Goal: Task Accomplishment & Management: Manage account settings

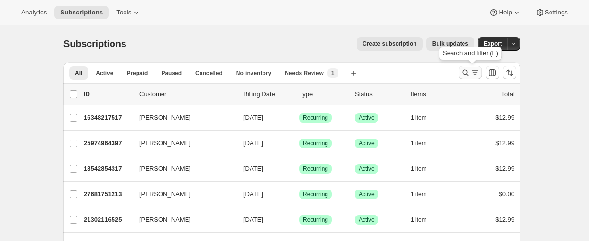
click at [465, 70] on icon "Search and filter results" at bounding box center [466, 73] width 10 height 10
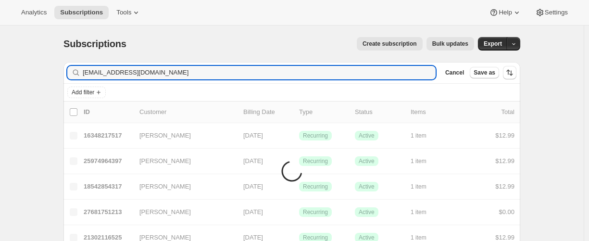
type input "[EMAIL_ADDRESS][DOMAIN_NAME]"
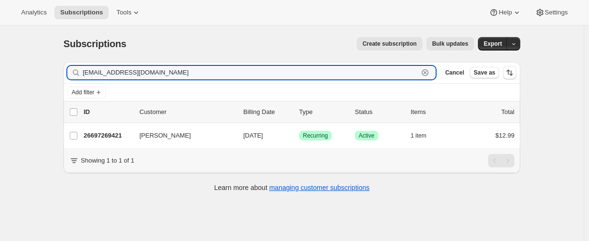
drag, startPoint x: 192, startPoint y: 73, endPoint x: 169, endPoint y: 83, distance: 25.4
click at [192, 72] on input "[EMAIL_ADDRESS][DOMAIN_NAME]" at bounding box center [251, 72] width 336 height 13
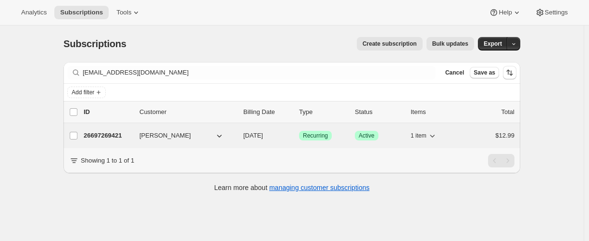
click at [110, 131] on p "26697269421" at bounding box center [108, 136] width 48 height 10
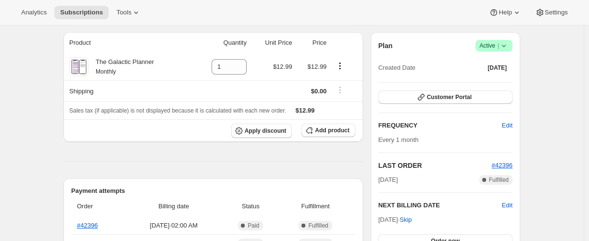
scroll to position [48, 0]
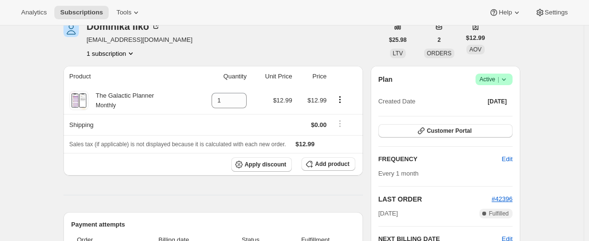
click at [136, 53] on icon "Product actions" at bounding box center [131, 54] width 10 height 10
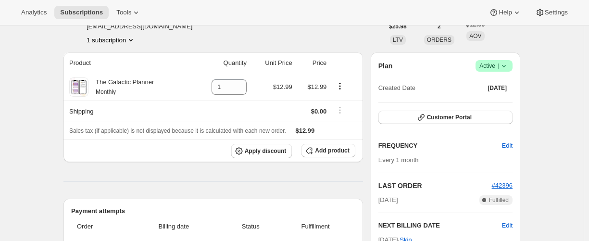
scroll to position [0, 0]
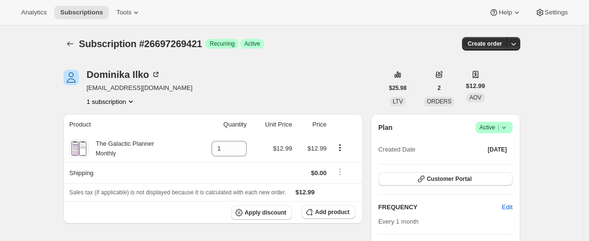
click at [505, 126] on icon at bounding box center [504, 128] width 10 height 10
click at [493, 163] on span "Cancel subscription" at bounding box center [493, 162] width 54 height 7
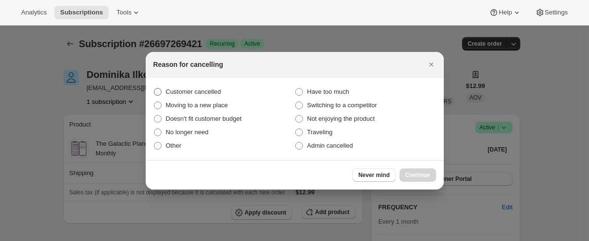
click at [205, 94] on span "Customer cancelled" at bounding box center [193, 91] width 55 height 7
click at [154, 89] on input "Customer cancelled" at bounding box center [154, 88] width 0 height 0
radio input "true"
drag, startPoint x: 407, startPoint y: 177, endPoint x: 409, endPoint y: 168, distance: 9.8
click at [407, 177] on span "Continue" at bounding box center [417, 175] width 25 height 8
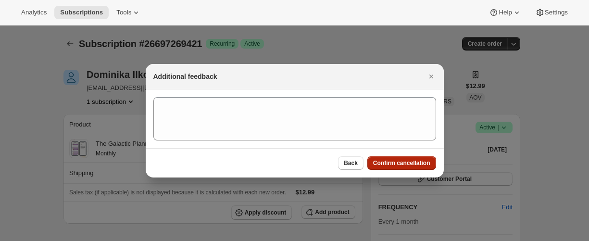
click at [410, 162] on span "Confirm cancellation" at bounding box center [401, 163] width 57 height 8
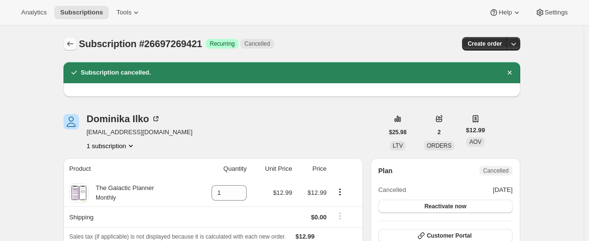
click at [75, 44] on icon "Subscriptions" at bounding box center [70, 44] width 10 height 10
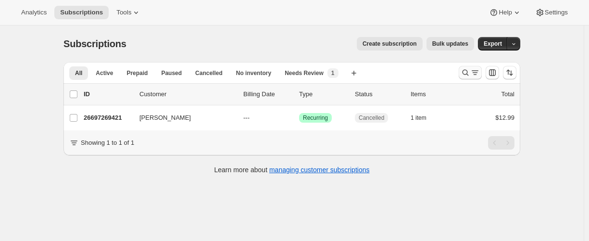
click at [466, 71] on icon "Search and filter results" at bounding box center [466, 73] width 10 height 10
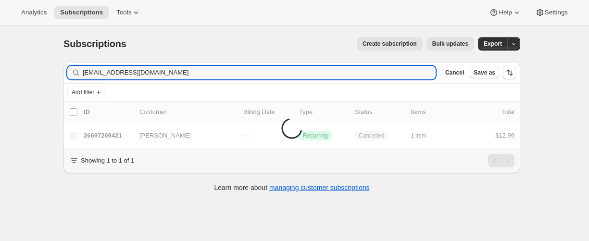
type input "[EMAIL_ADDRESS][DOMAIN_NAME]"
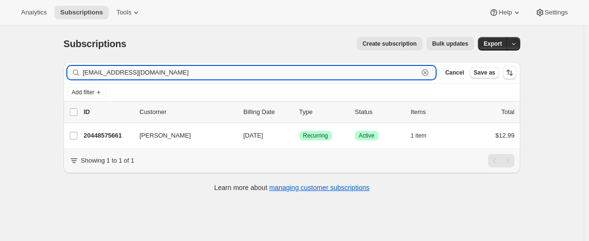
click at [152, 72] on input "[EMAIL_ADDRESS][DOMAIN_NAME]" at bounding box center [251, 72] width 336 height 13
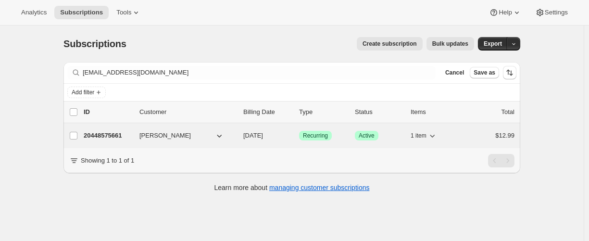
click at [110, 135] on p "20448575661" at bounding box center [108, 136] width 48 height 10
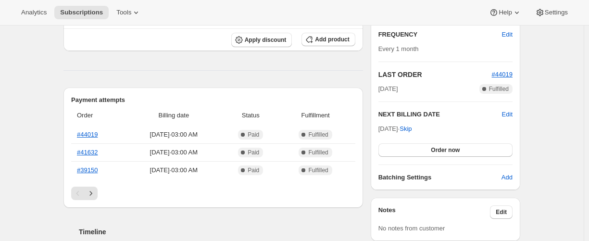
scroll to position [144, 0]
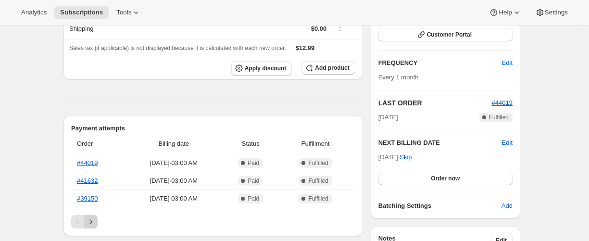
click at [91, 217] on icon "Next" at bounding box center [91, 222] width 10 height 10
click at [96, 220] on icon "Next" at bounding box center [91, 222] width 10 height 10
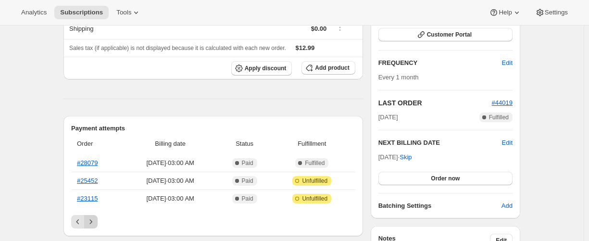
click at [94, 220] on icon "Next" at bounding box center [91, 222] width 10 height 10
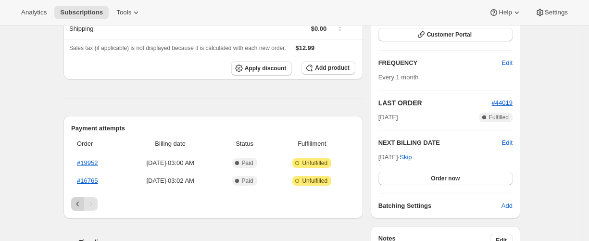
click at [79, 203] on icon "Previous" at bounding box center [78, 204] width 10 height 10
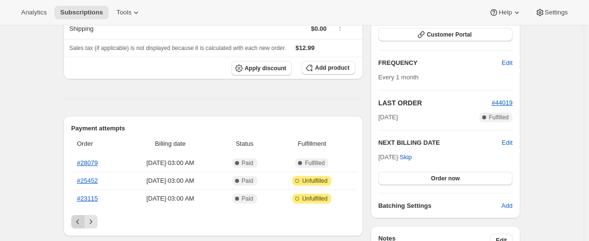
click at [79, 225] on icon "Previous" at bounding box center [78, 222] width 10 height 10
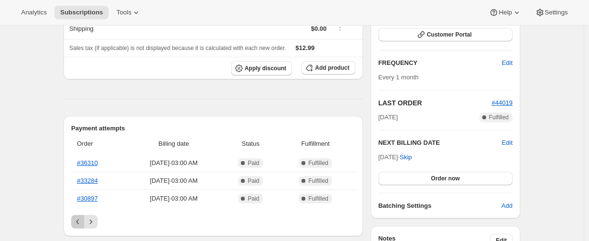
click at [79, 225] on icon "Previous" at bounding box center [78, 222] width 10 height 10
click at [79, 225] on div "Pagination" at bounding box center [77, 221] width 13 height 13
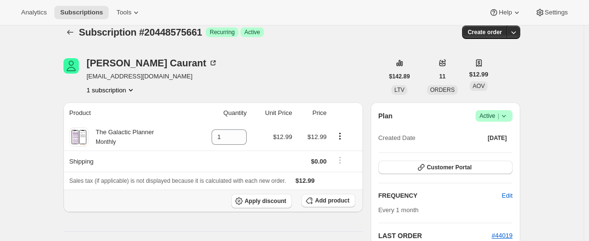
scroll to position [0, 0]
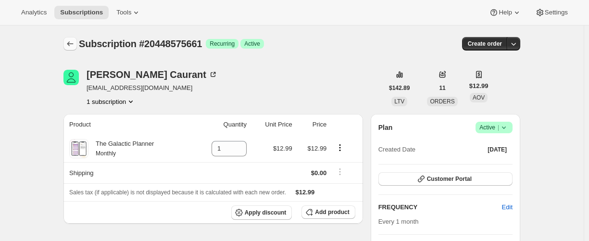
click at [72, 45] on icon "Subscriptions" at bounding box center [70, 44] width 10 height 10
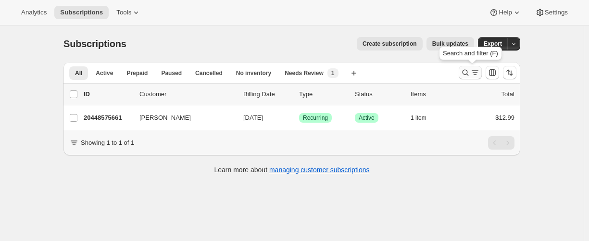
click at [462, 76] on button "Search and filter results" at bounding box center [470, 72] width 23 height 13
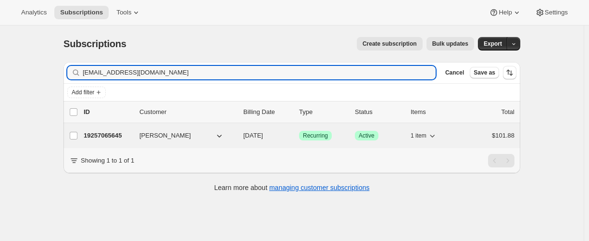
type input "[EMAIL_ADDRESS][DOMAIN_NAME]"
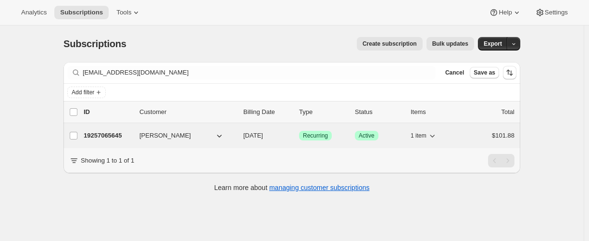
click at [97, 133] on p "19257065645" at bounding box center [108, 136] width 48 height 10
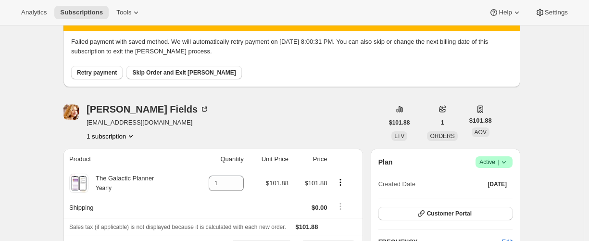
scroll to position [48, 0]
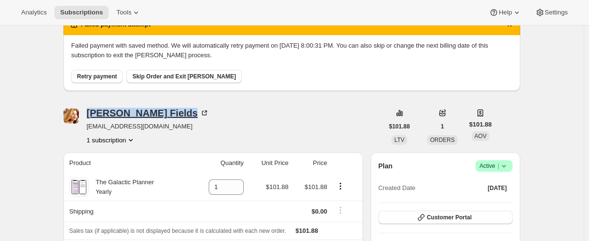
drag, startPoint x: 88, startPoint y: 111, endPoint x: 134, endPoint y: 111, distance: 45.7
click at [134, 111] on div "[PERSON_NAME] [EMAIL_ADDRESS][DOMAIN_NAME] 1 subscription" at bounding box center [223, 126] width 320 height 37
copy div "[PERSON_NAME]"
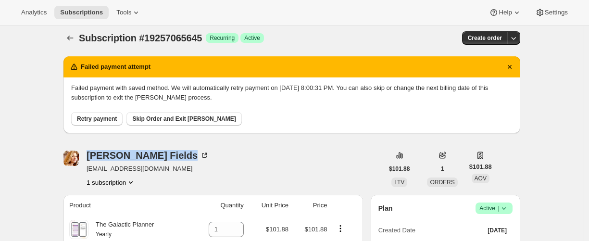
scroll to position [0, 0]
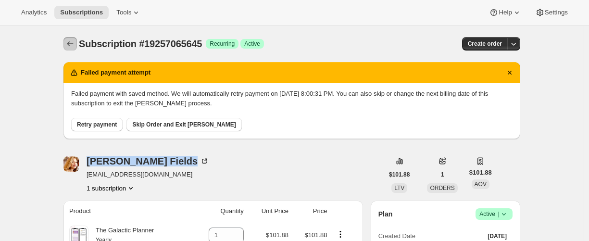
click at [74, 39] on button "Subscriptions" at bounding box center [69, 43] width 13 height 13
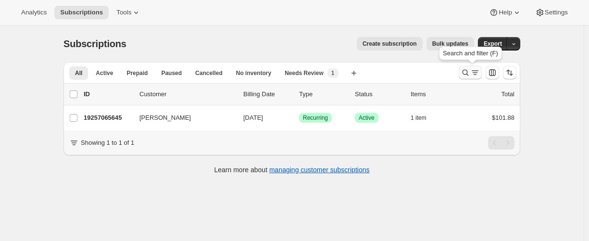
click at [467, 72] on icon "Search and filter results" at bounding box center [466, 73] width 10 height 10
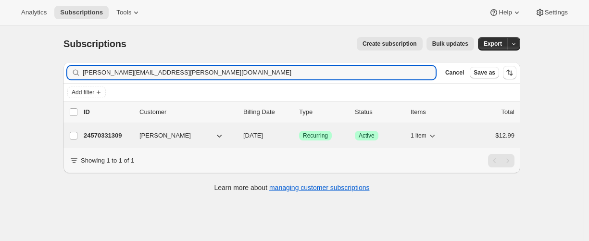
type input "[PERSON_NAME][EMAIL_ADDRESS][PERSON_NAME][DOMAIN_NAME]"
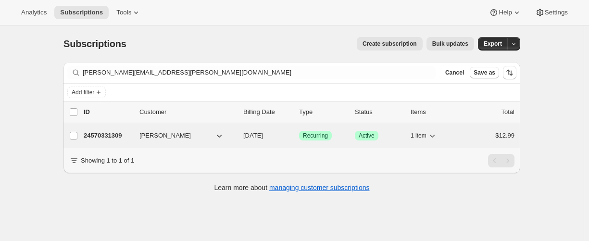
click at [117, 136] on p "24570331309" at bounding box center [108, 136] width 48 height 10
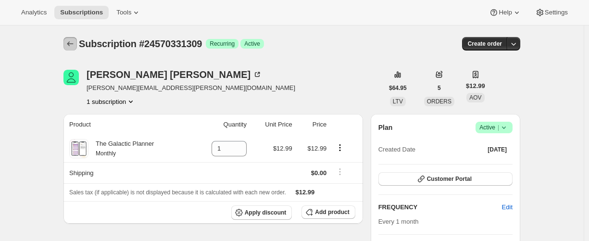
click at [77, 40] on button "Subscriptions" at bounding box center [69, 43] width 13 height 13
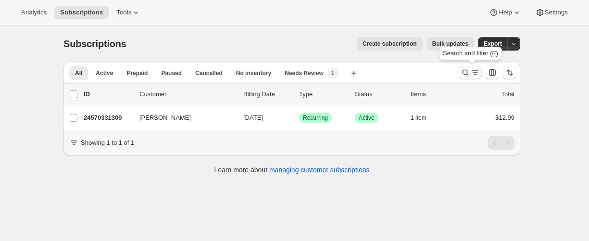
click at [463, 74] on button "Search and filter results" at bounding box center [470, 72] width 23 height 13
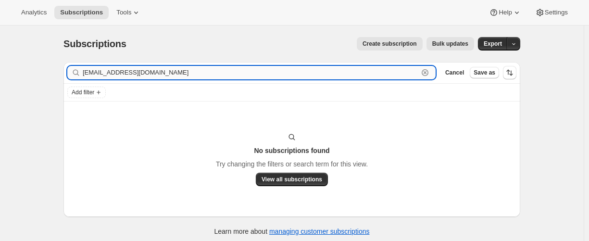
click at [200, 72] on input "[EMAIL_ADDRESS][DOMAIN_NAME]" at bounding box center [251, 72] width 336 height 13
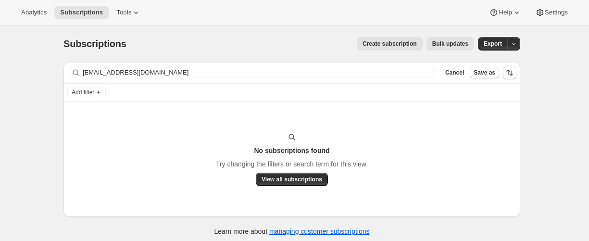
click at [138, 65] on div "Filter subscribers [EMAIL_ADDRESS][DOMAIN_NAME] Clear Cancel Save as" at bounding box center [291, 72] width 457 height 21
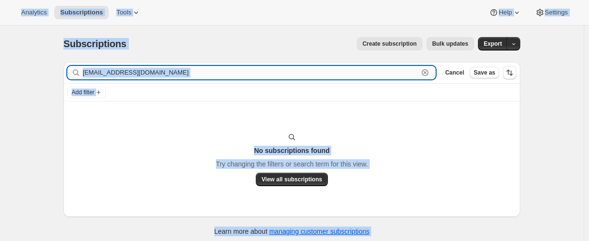
click at [138, 70] on input "[EMAIL_ADDRESS][DOMAIN_NAME]" at bounding box center [251, 72] width 336 height 13
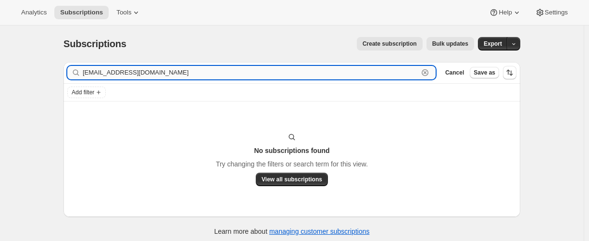
click at [223, 70] on input "[EMAIL_ADDRESS][DOMAIN_NAME]" at bounding box center [251, 72] width 336 height 13
paste input "@[DOMAIN_NAME]"
type input "[EMAIL_ADDRESS][DOMAIN_NAME]"
click at [180, 71] on input "[EMAIL_ADDRESS][DOMAIN_NAME]" at bounding box center [251, 72] width 336 height 13
click at [154, 75] on input "[EMAIL_ADDRESS][DOMAIN_NAME]" at bounding box center [251, 72] width 336 height 13
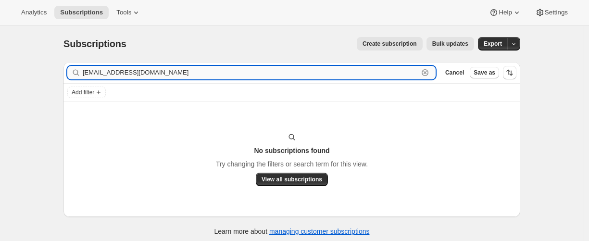
click at [159, 70] on input "[EMAIL_ADDRESS][DOMAIN_NAME]" at bounding box center [251, 72] width 336 height 13
click at [177, 77] on input "[EMAIL_ADDRESS][DOMAIN_NAME]" at bounding box center [251, 72] width 336 height 13
click at [106, 77] on input "[EMAIL_ADDRESS][DOMAIN_NAME]" at bounding box center [251, 72] width 336 height 13
click at [144, 72] on input "[EMAIL_ADDRESS][DOMAIN_NAME]" at bounding box center [251, 72] width 336 height 13
click at [123, 73] on input "[EMAIL_ADDRESS][DOMAIN_NAME]" at bounding box center [251, 72] width 336 height 13
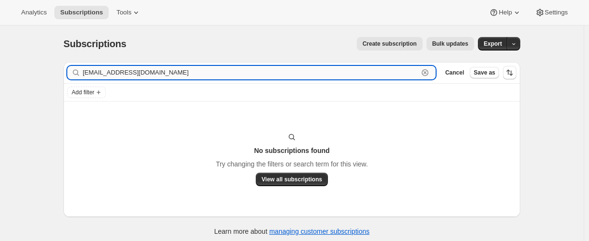
click at [134, 74] on input "[EMAIL_ADDRESS][DOMAIN_NAME]" at bounding box center [251, 72] width 336 height 13
click at [161, 70] on input "[EMAIL_ADDRESS][DOMAIN_NAME]" at bounding box center [251, 72] width 336 height 13
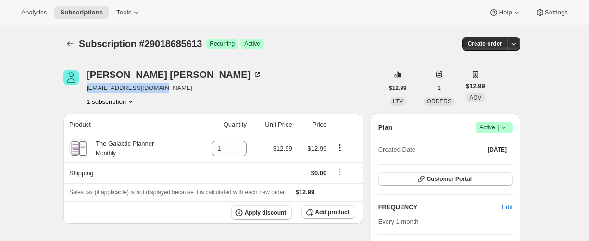
drag, startPoint x: 174, startPoint y: 87, endPoint x: 58, endPoint y: 90, distance: 116.5
click at [89, 89] on div "Celeste Rosen-Rooney crosenrooney@yahoo.com 1 subscription" at bounding box center [223, 88] width 320 height 37
copy span "crosenrooney@yahoo.com"
click at [69, 47] on icon "Subscriptions" at bounding box center [70, 44] width 10 height 10
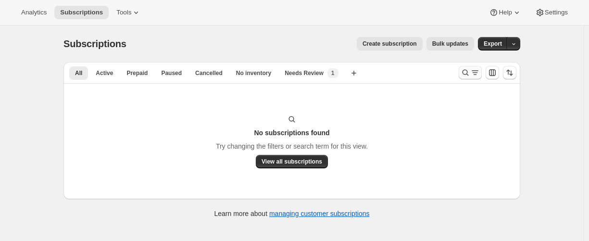
click at [466, 77] on icon "Search and filter results" at bounding box center [466, 73] width 10 height 10
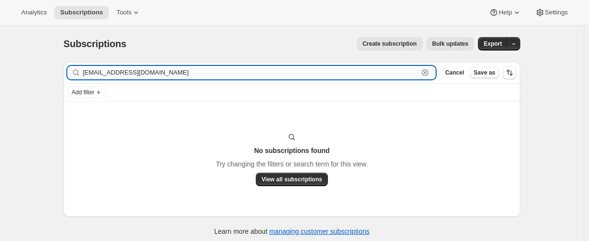
click at [139, 77] on input "yvonnemai14@gmail.com" at bounding box center [251, 72] width 336 height 13
paste input "niakigathi@yahoo"
type input "niakigathi@yahoo.com"
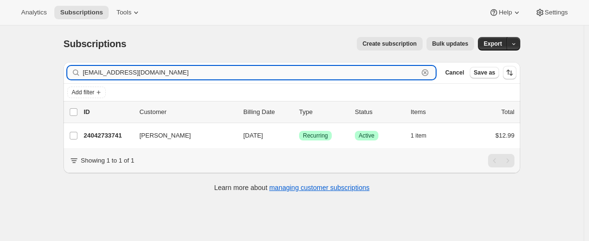
click at [152, 71] on input "niakigathi@yahoo.com" at bounding box center [251, 72] width 336 height 13
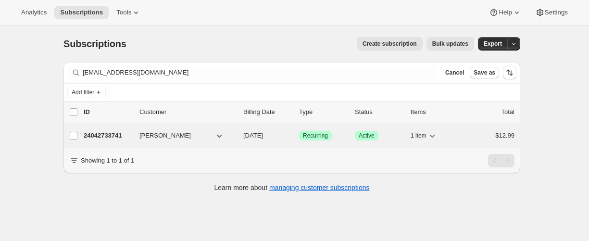
click at [100, 137] on p "24042733741" at bounding box center [108, 136] width 48 height 10
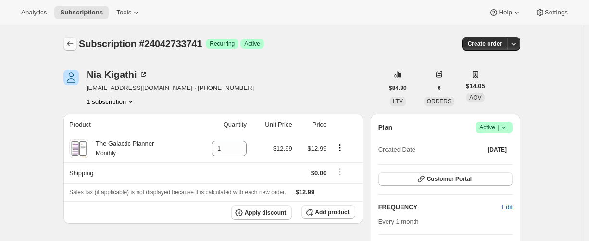
click at [74, 45] on icon "Subscriptions" at bounding box center [70, 44] width 10 height 10
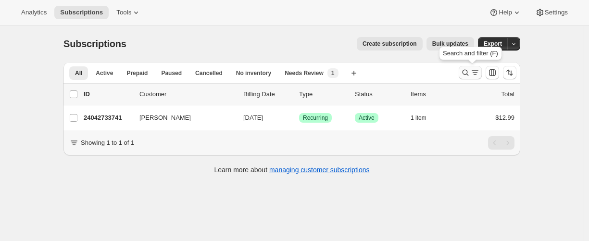
click at [465, 73] on icon "Search and filter results" at bounding box center [466, 73] width 6 height 6
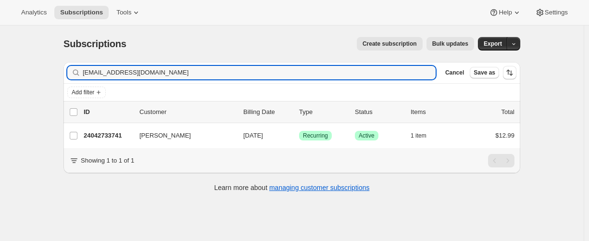
drag, startPoint x: 170, startPoint y: 76, endPoint x: 69, endPoint y: 75, distance: 100.5
click at [69, 75] on div "Filter subscribers niakigathi@yahoo.com Clear Cancel Save as" at bounding box center [291, 72] width 457 height 21
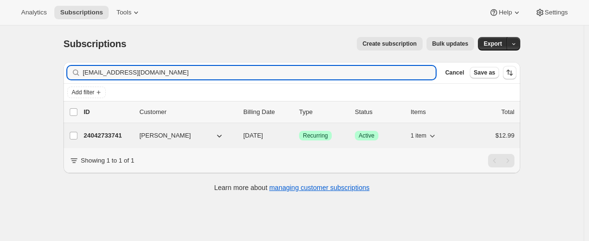
click at [106, 136] on p "24042733741" at bounding box center [108, 136] width 48 height 10
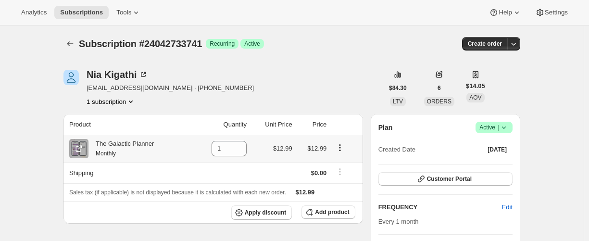
click at [343, 146] on icon "Product actions" at bounding box center [340, 148] width 10 height 10
click at [343, 164] on span "Swap variant" at bounding box center [342, 166] width 36 height 7
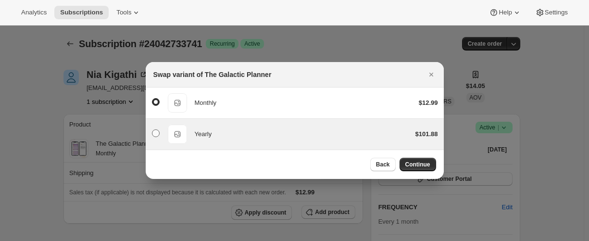
click at [158, 132] on span ":raj:" at bounding box center [156, 133] width 8 height 8
click at [152, 130] on input ":raj:" at bounding box center [152, 129] width 0 height 0
radio input "false"
radio input "true"
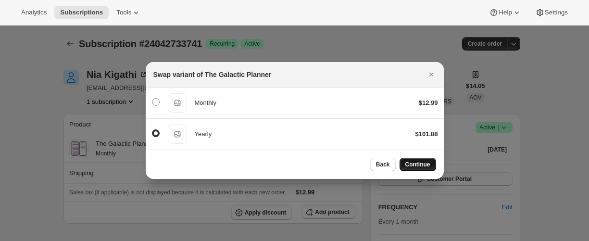
click at [415, 164] on span "Continue" at bounding box center [417, 165] width 25 height 8
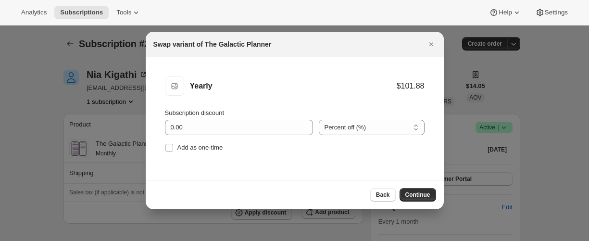
click at [420, 190] on button "Continue" at bounding box center [418, 194] width 37 height 13
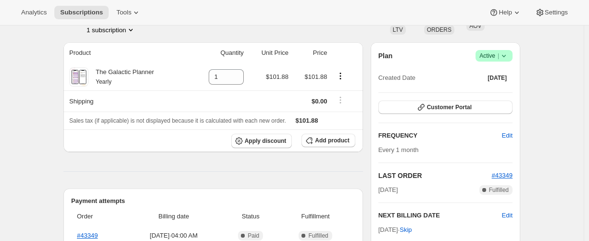
scroll to position [144, 0]
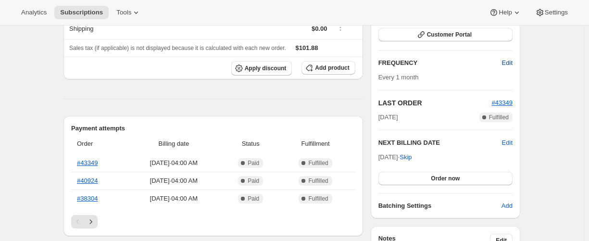
click at [506, 64] on span "Edit" at bounding box center [507, 63] width 11 height 10
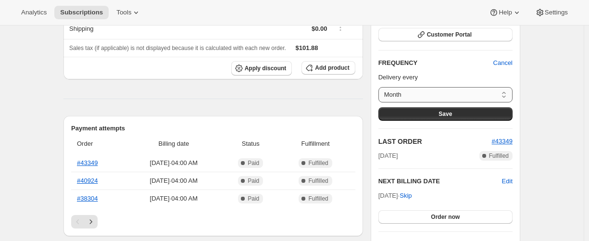
click at [480, 94] on select "Month Custom..." at bounding box center [446, 94] width 134 height 15
select select "custom"
click at [380, 87] on select "Month Custom..." at bounding box center [446, 94] width 134 height 15
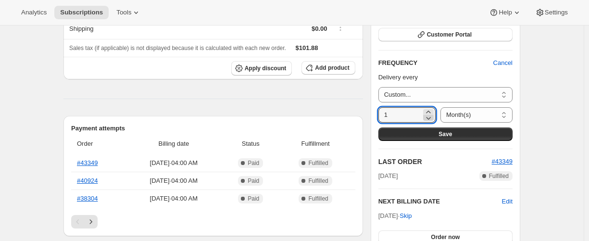
click at [429, 116] on icon at bounding box center [429, 118] width 10 height 10
click at [466, 115] on select "Day(s) Week(s) Month(s) Year(s)" at bounding box center [477, 114] width 72 height 15
select select "YEAR"
click at [444, 107] on select "Day(s) Week(s) Month(s) Year(s)" at bounding box center [477, 114] width 72 height 15
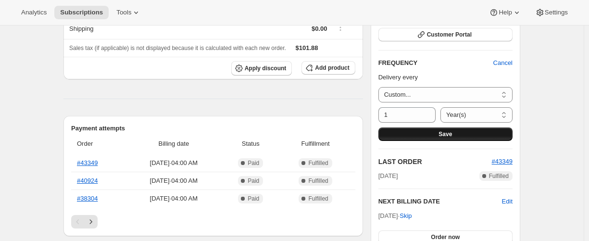
click at [450, 134] on span "Save" at bounding box center [445, 134] width 13 height 8
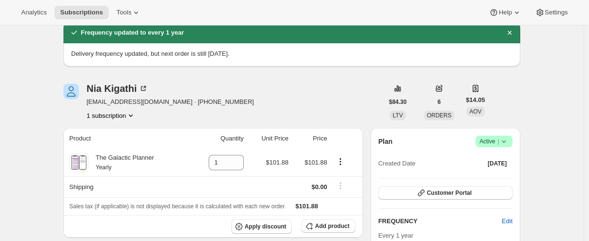
scroll to position [0, 0]
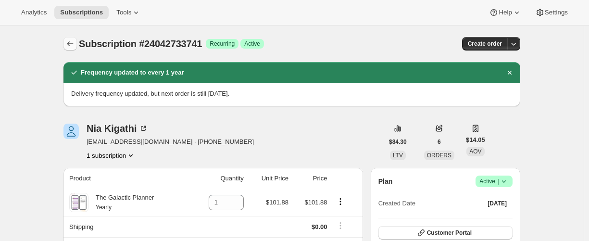
click at [76, 48] on button "Subscriptions" at bounding box center [69, 43] width 13 height 13
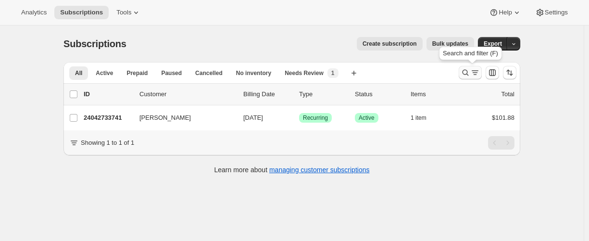
click at [468, 79] on button "Search and filter results" at bounding box center [470, 72] width 23 height 13
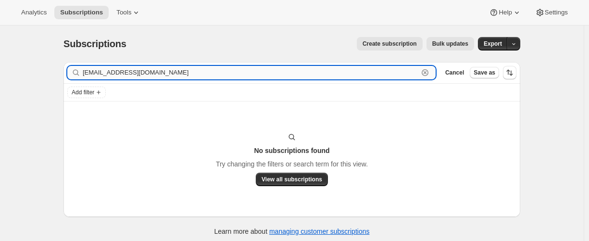
click at [138, 71] on input "vondennise15@gmail.com" at bounding box center [251, 72] width 336 height 13
click at [156, 70] on input "vondennise15@gmail.com" at bounding box center [251, 72] width 336 height 13
paste input "27452571821"
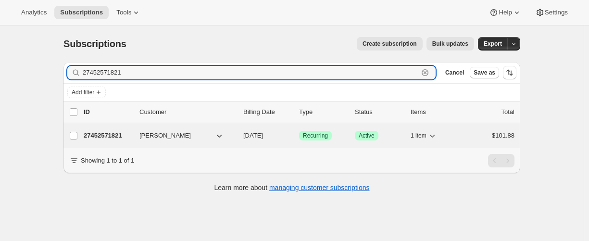
type input "27452571821"
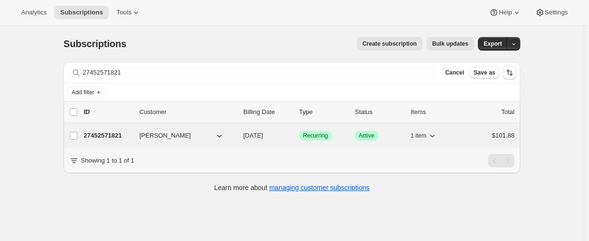
click at [97, 133] on p "27452571821" at bounding box center [108, 136] width 48 height 10
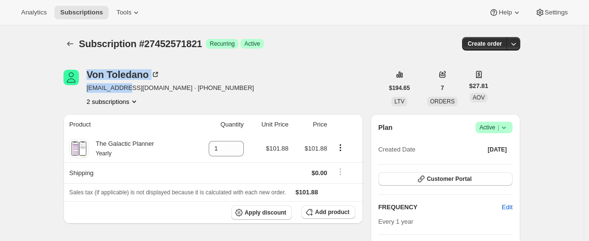
drag, startPoint x: 88, startPoint y: 93, endPoint x: 136, endPoint y: 93, distance: 48.1
click at [136, 93] on div "Von Toledano Vondennise@gmail.com · +15127884264 2 subscriptions" at bounding box center [223, 88] width 320 height 37
click at [84, 92] on div "Von Toledano Vondennise@gmail.com · +15127884264 2 subscriptions" at bounding box center [223, 88] width 320 height 37
drag, startPoint x: 90, startPoint y: 90, endPoint x: 159, endPoint y: 89, distance: 69.3
click at [159, 89] on span "Vondennise@gmail.com · +15127884264" at bounding box center [170, 88] width 167 height 10
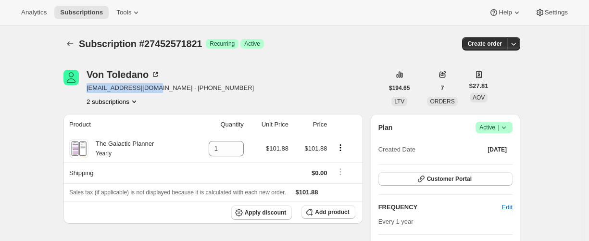
copy span "Vondennise@gmail.com"
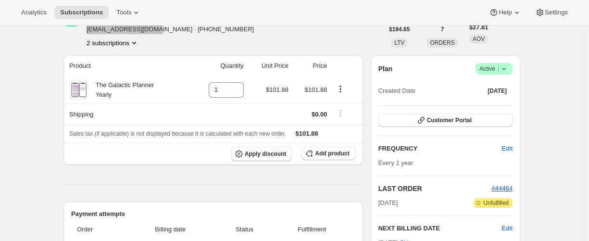
scroll to position [57, 0]
